Goal: Task Accomplishment & Management: Complete application form

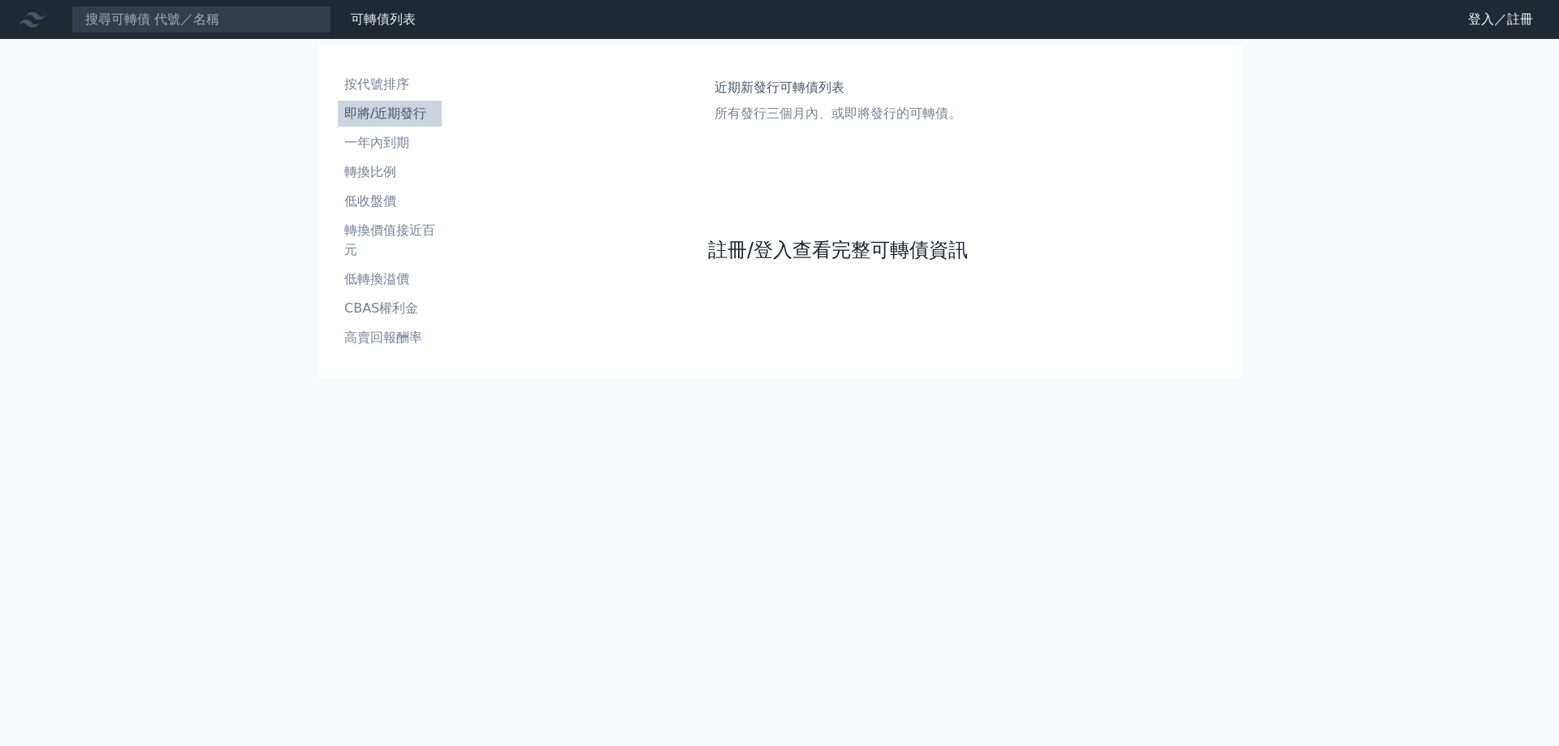
click at [781, 248] on link "註冊/登入查看完整可轉債資訊" at bounding box center [838, 250] width 260 height 26
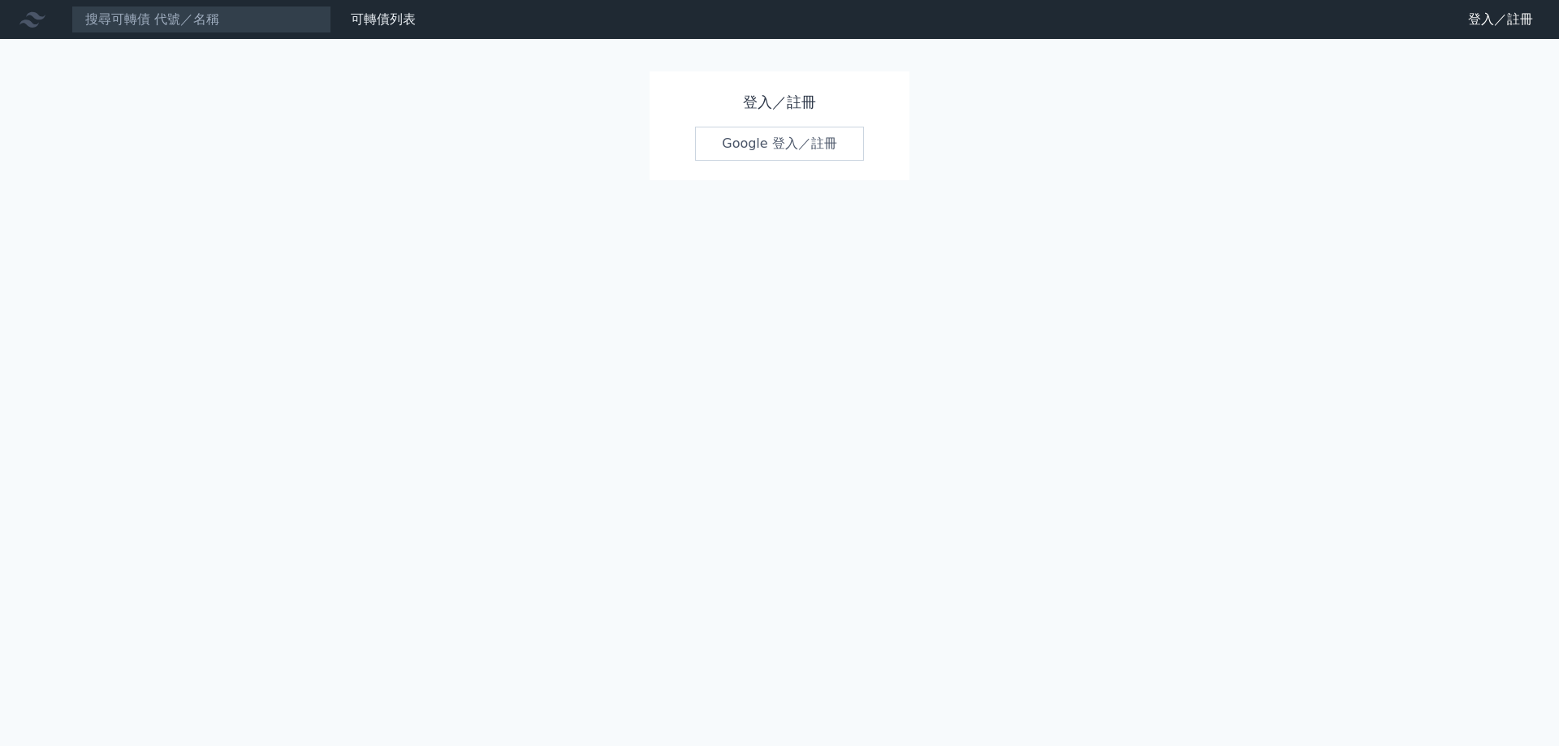
click at [848, 131] on link "Google 登入／註冊" at bounding box center [779, 144] width 169 height 34
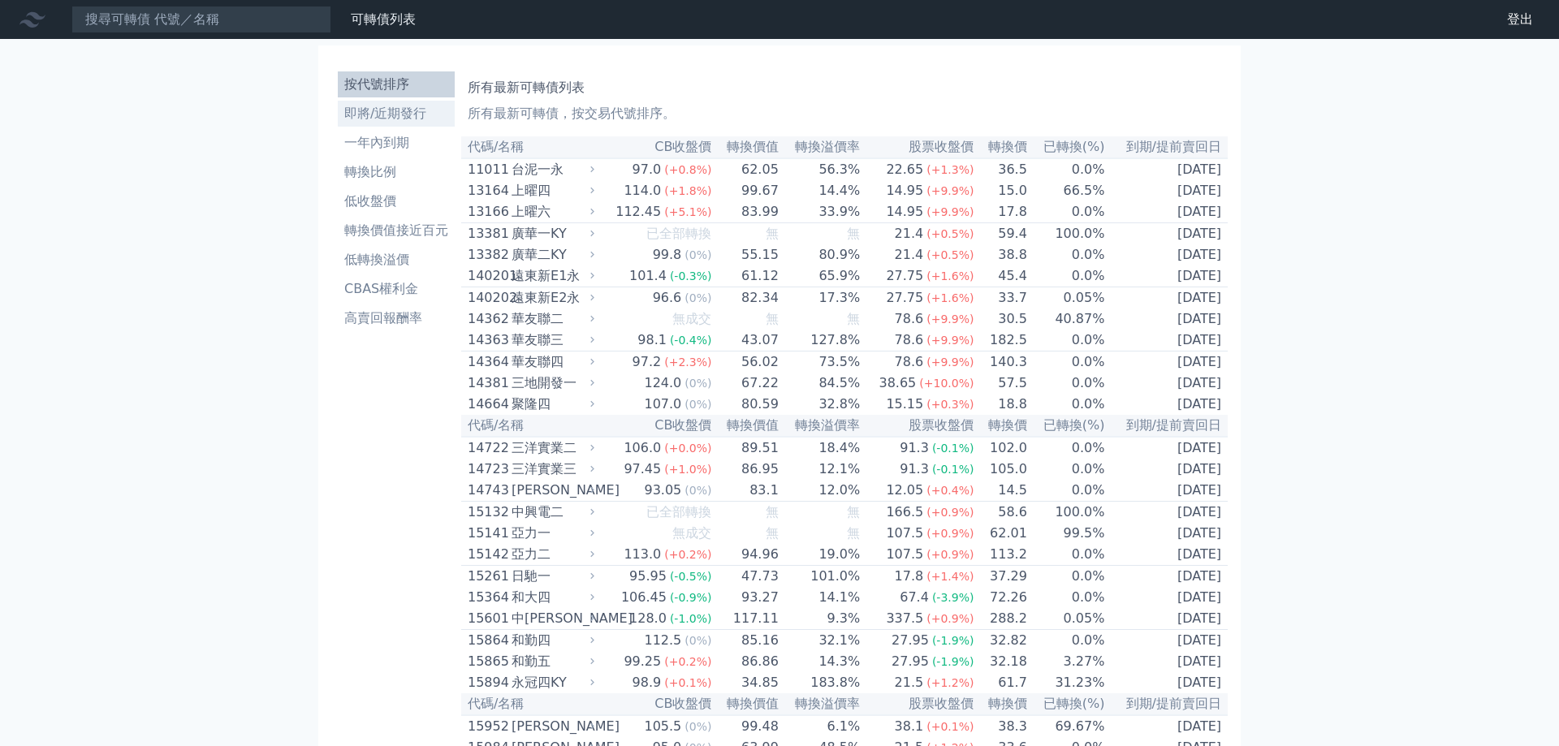
click at [400, 106] on li "即將/近期發行" at bounding box center [396, 113] width 117 height 19
